Goal: Navigation & Orientation: Find specific page/section

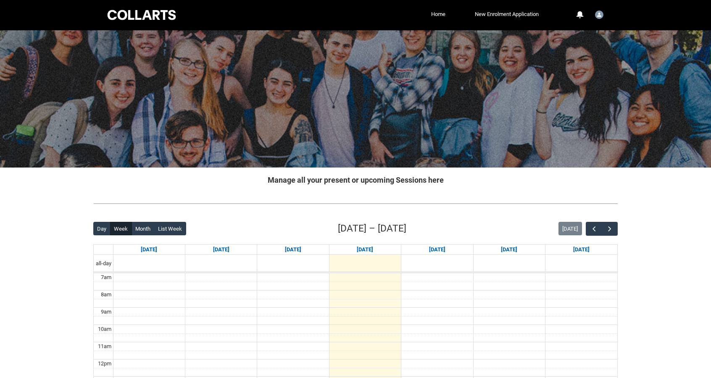
scroll to position [1, 0]
click at [619, 224] on div "Back Loading... This page should update in a few seconds... Day Week Month List…" at bounding box center [356, 384] width 538 height 341
click at [614, 227] on span "button" at bounding box center [610, 229] width 8 height 8
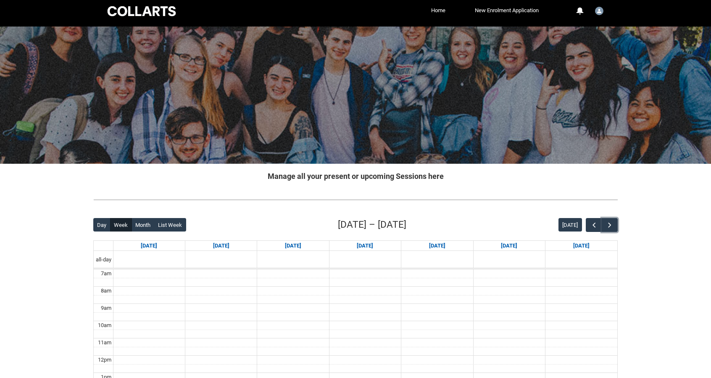
scroll to position [5, 0]
click at [601, 9] on img "User Profile Student.cpackha.20252060" at bounding box center [599, 10] width 8 height 8
click at [581, 30] on span "Profile" at bounding box center [578, 31] width 15 height 8
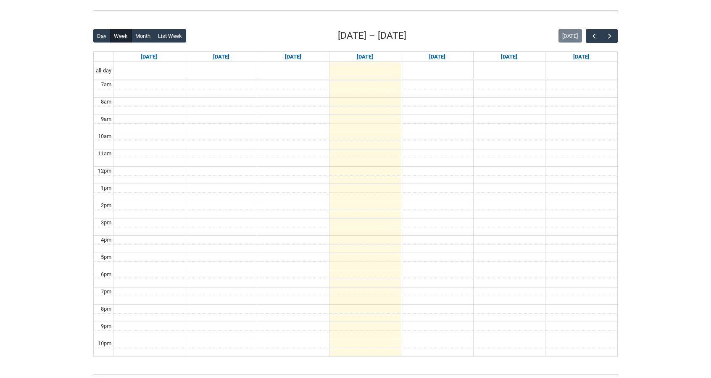
scroll to position [210, 0]
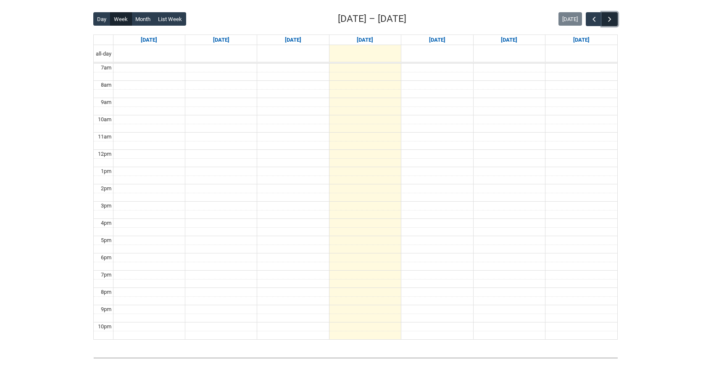
click at [611, 18] on span "button" at bounding box center [610, 19] width 8 height 8
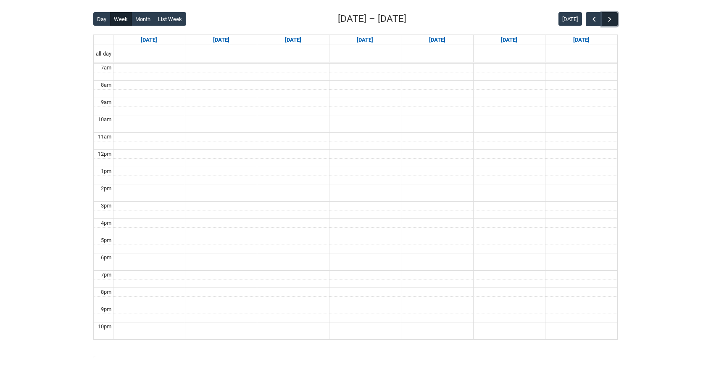
click at [608, 17] on span "button" at bounding box center [610, 19] width 8 height 8
click at [590, 19] on button "button" at bounding box center [594, 19] width 16 height 14
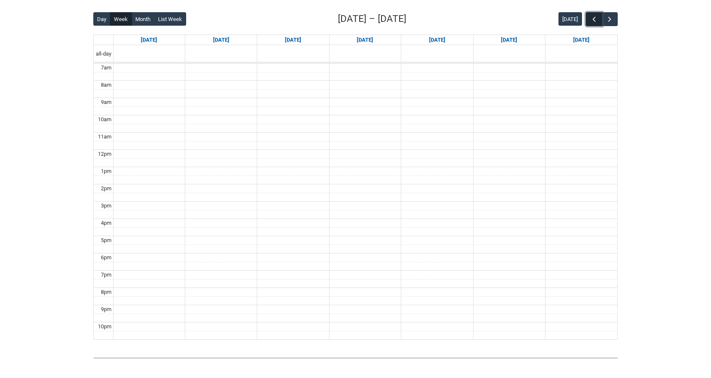
click at [590, 19] on button "button" at bounding box center [594, 19] width 16 height 14
click at [589, 19] on button "button" at bounding box center [594, 19] width 16 height 14
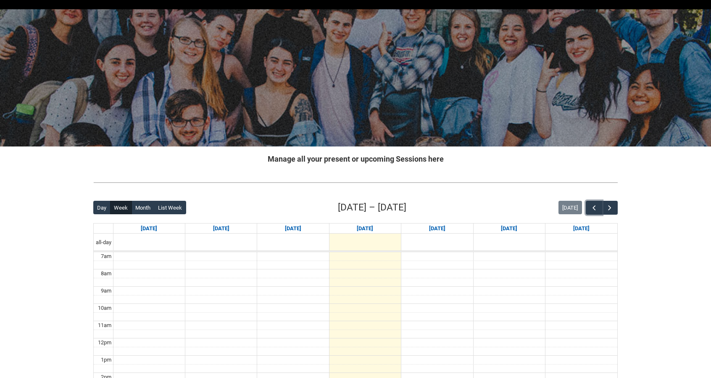
scroll to position [0, 0]
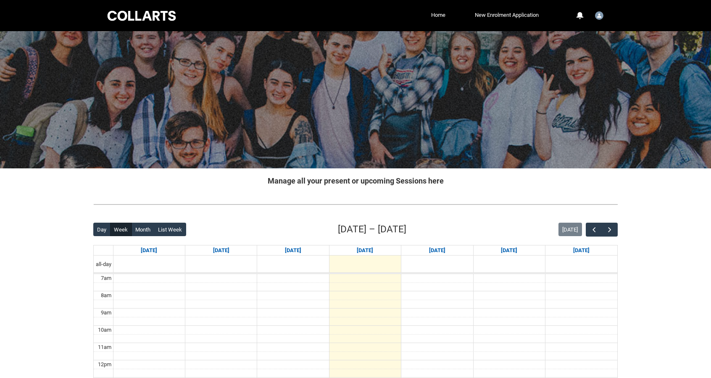
click at [137, 14] on div at bounding box center [141, 15] width 71 height 13
